Goal: Task Accomplishment & Management: Manage account settings

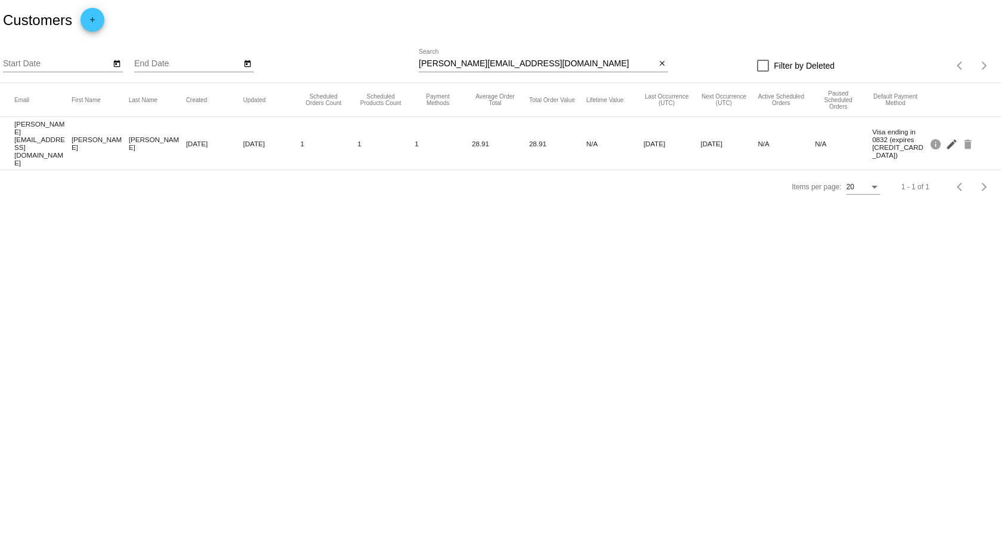
click at [954, 134] on mat-icon "edit" at bounding box center [953, 143] width 14 height 18
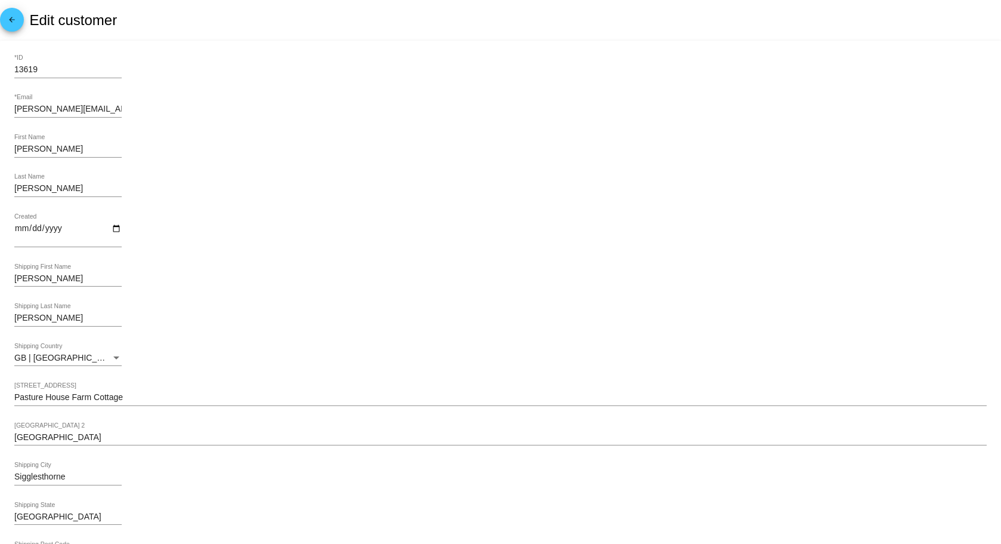
click at [4, 17] on link "arrow_back" at bounding box center [12, 20] width 24 height 24
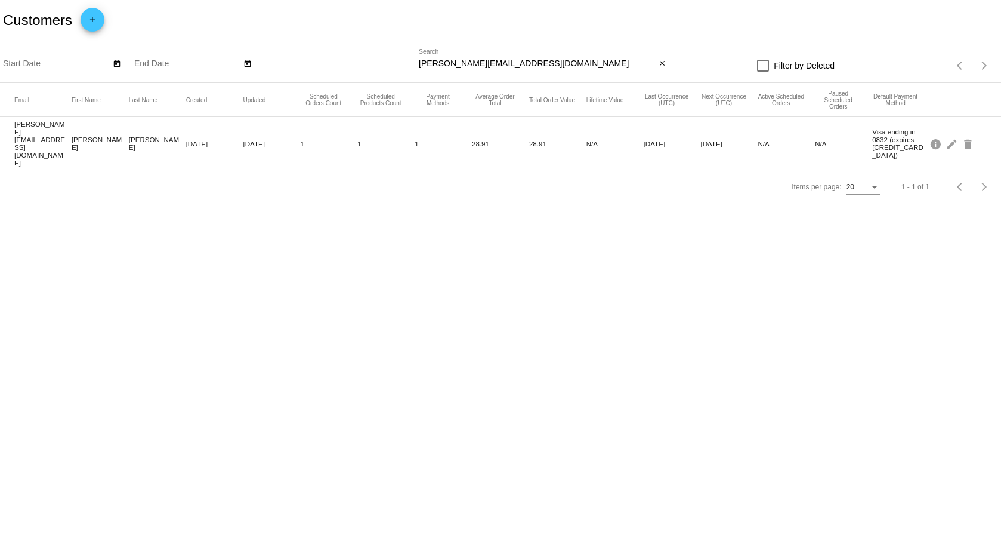
click at [43, 132] on mat-cell "[PERSON_NAME][EMAIL_ADDRESS][DOMAIN_NAME]" at bounding box center [42, 143] width 57 height 53
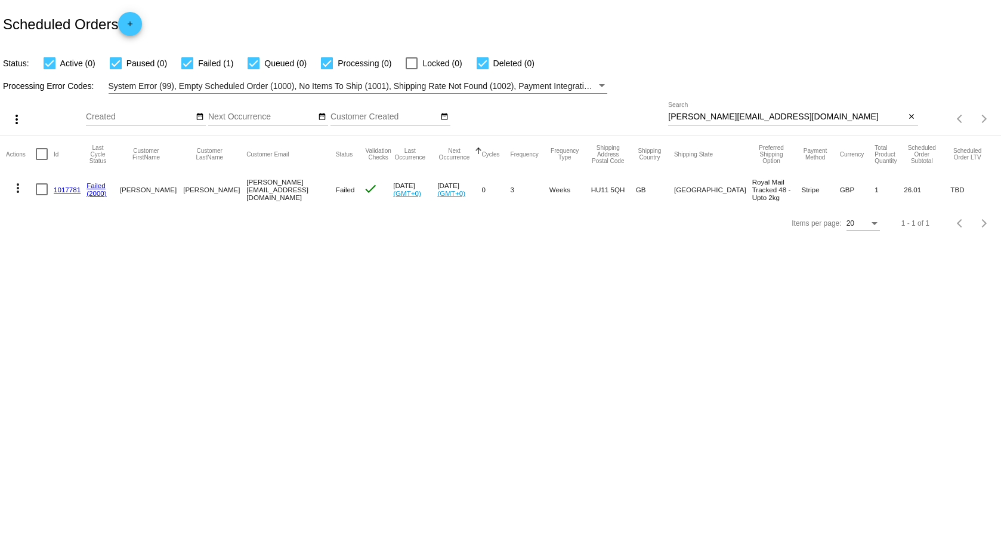
click at [66, 189] on link "1017781" at bounding box center [67, 190] width 27 height 8
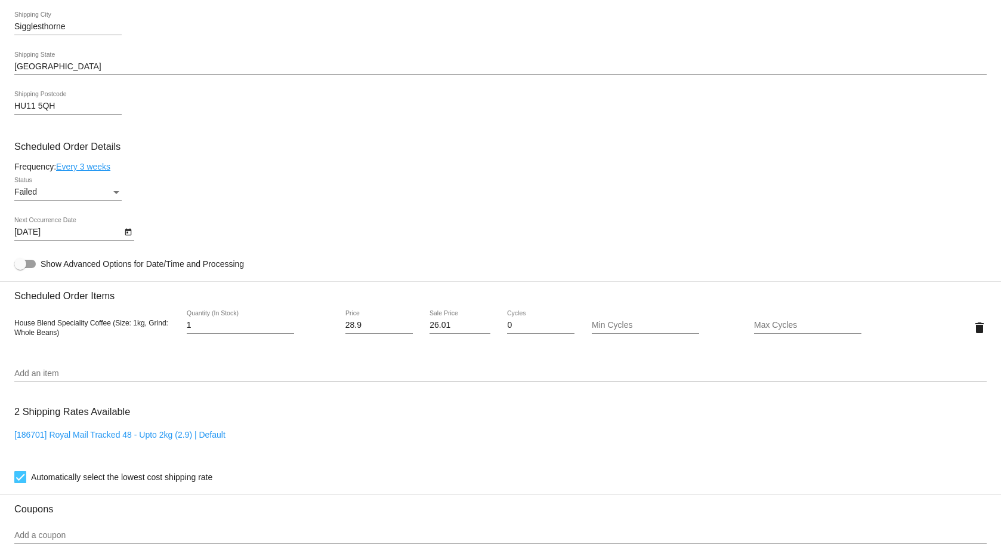
scroll to position [597, 0]
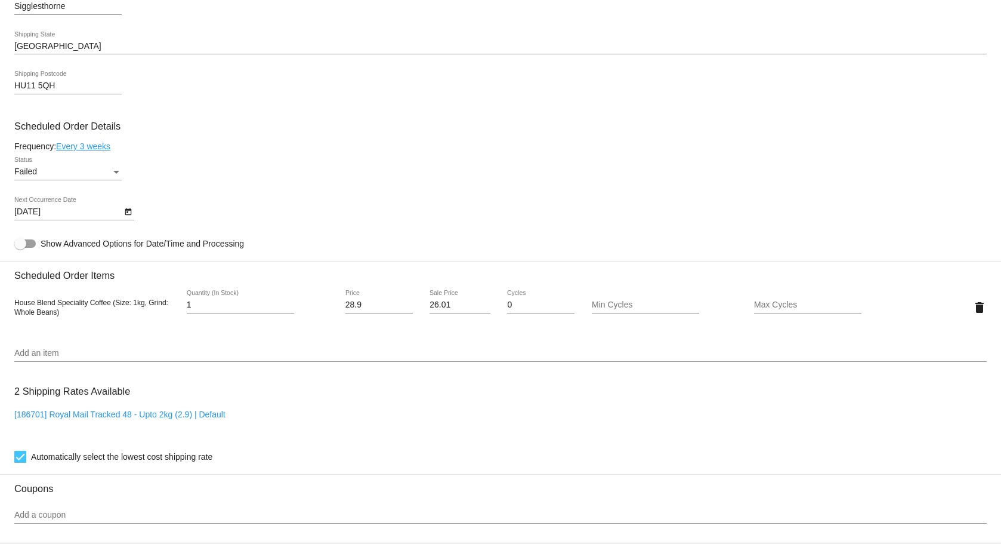
click at [127, 209] on icon "Open calendar" at bounding box center [128, 211] width 7 height 7
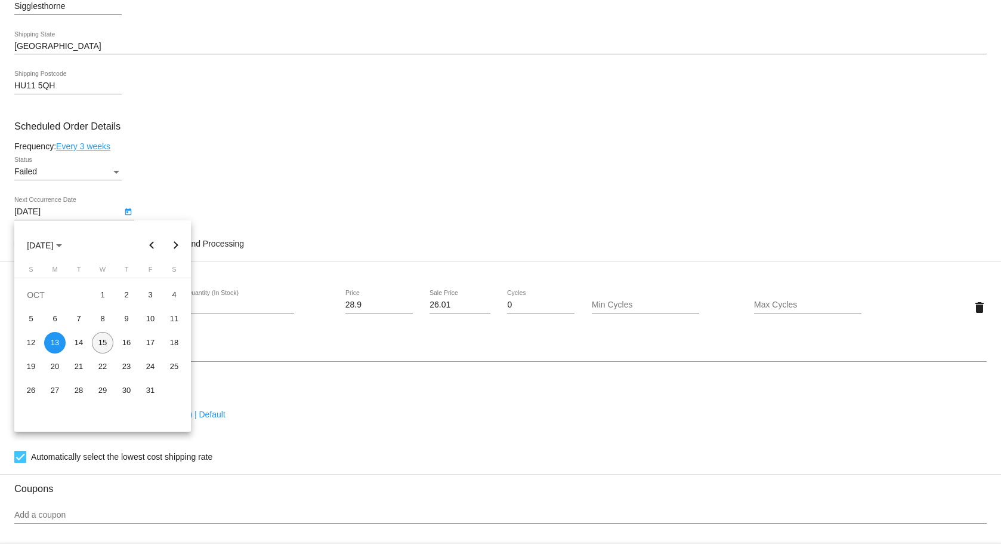
click at [100, 341] on div "15" at bounding box center [102, 342] width 21 height 21
type input "10/15/2025"
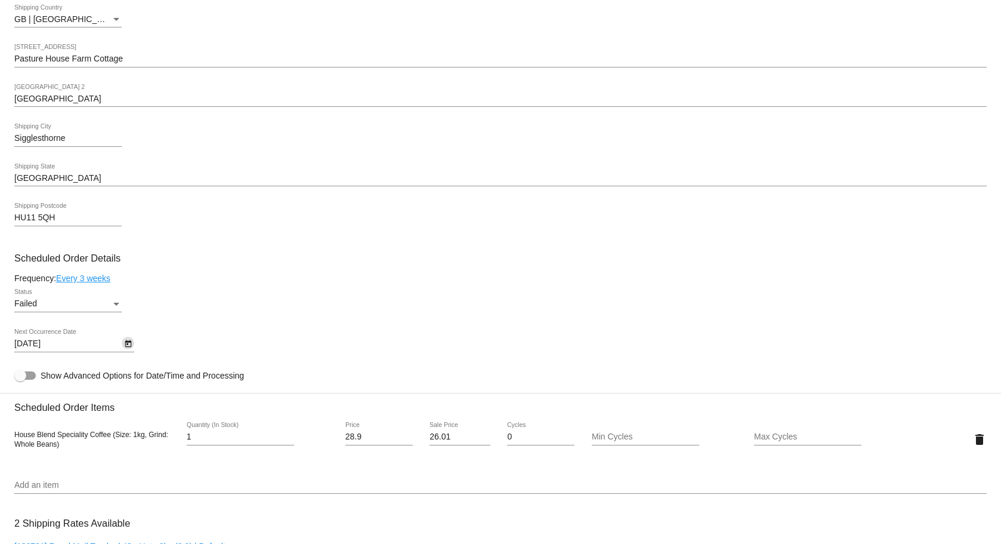
scroll to position [451, 0]
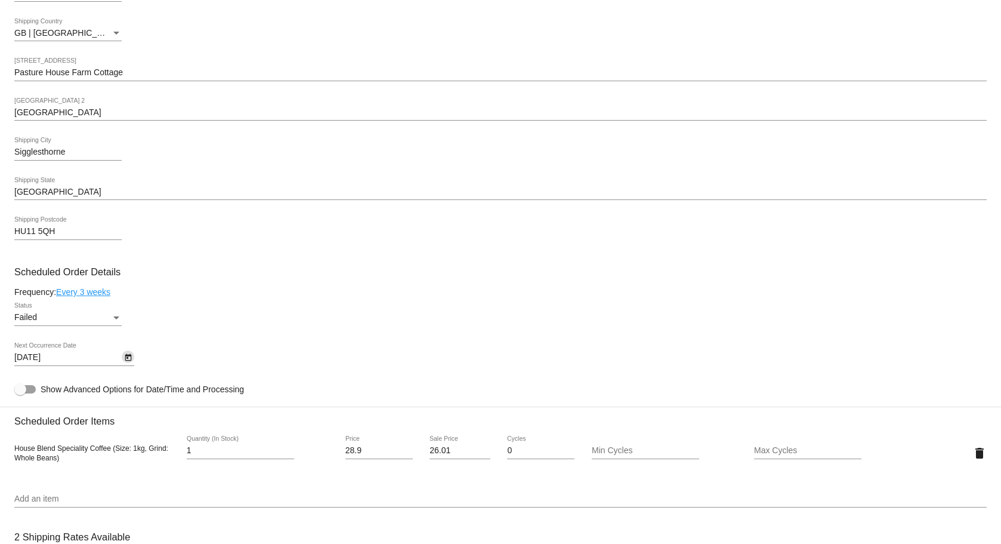
click at [113, 317] on div "Status" at bounding box center [116, 318] width 11 height 10
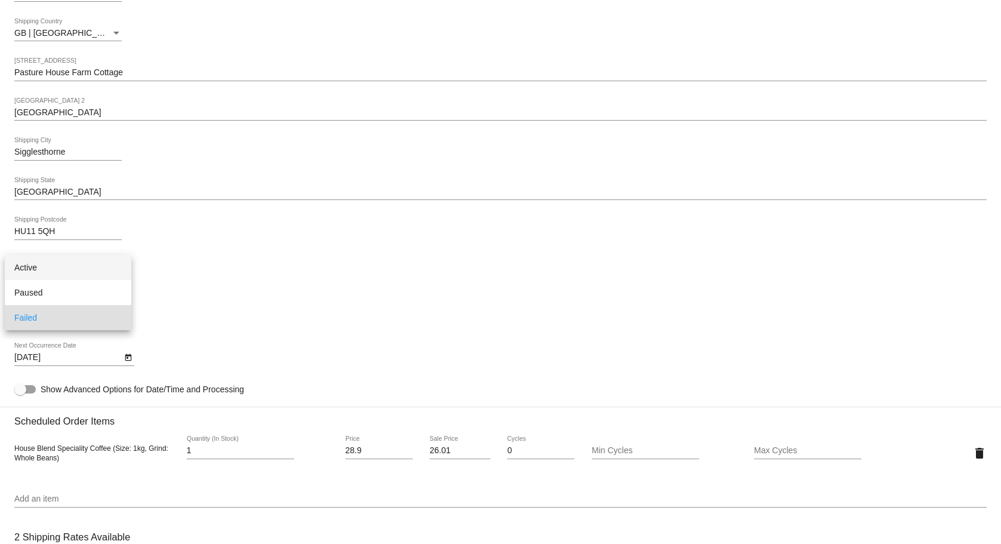
click at [30, 273] on span "Active" at bounding box center [67, 267] width 107 height 25
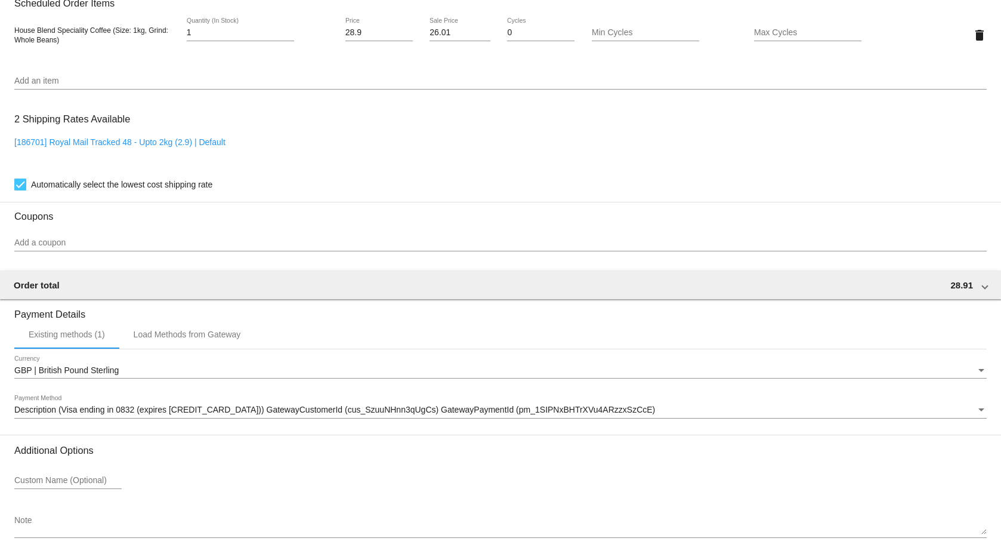
scroll to position [929, 0]
